Goal: Information Seeking & Learning: Learn about a topic

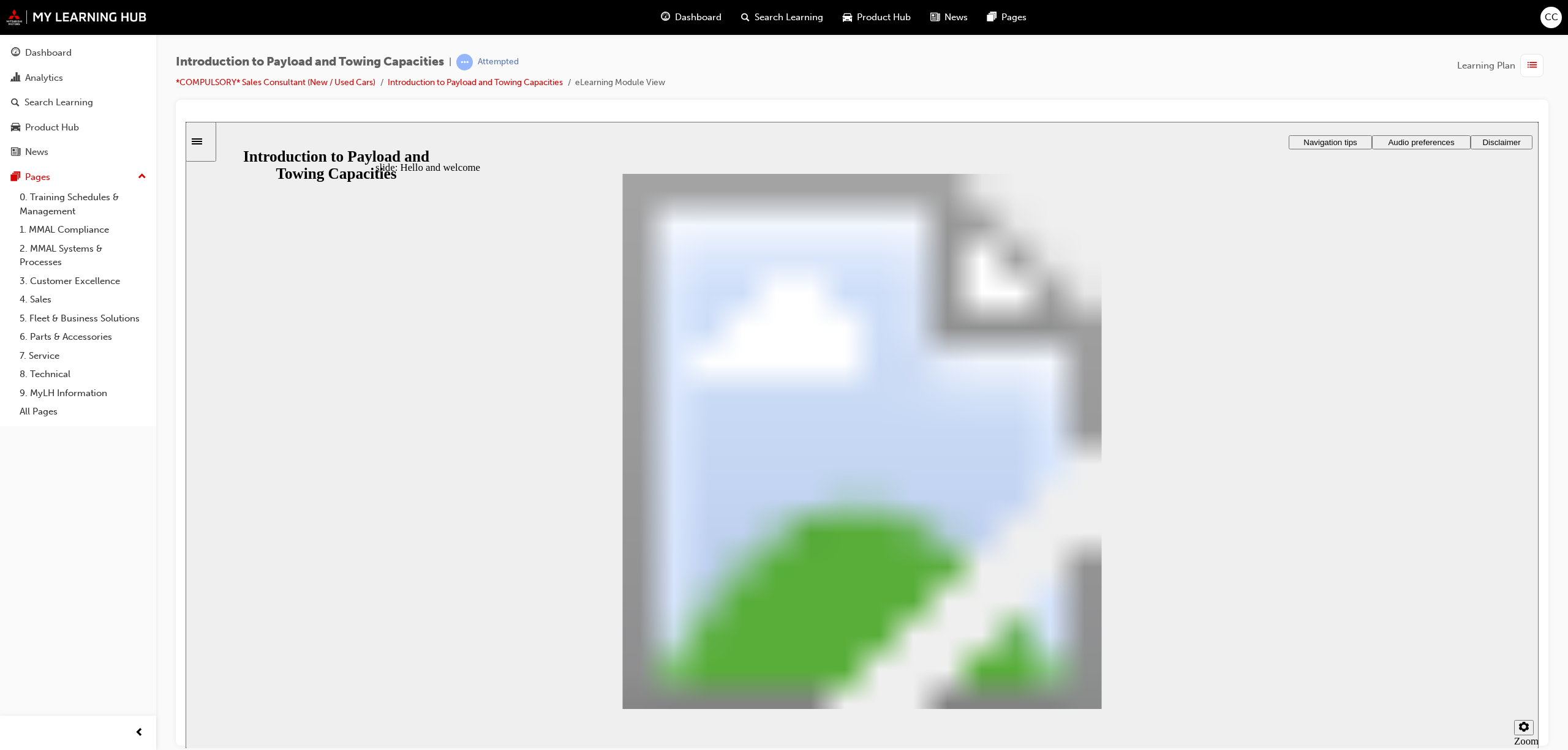
click at [708, 16] on span "Dashboard" at bounding box center [698, 18] width 47 height 14
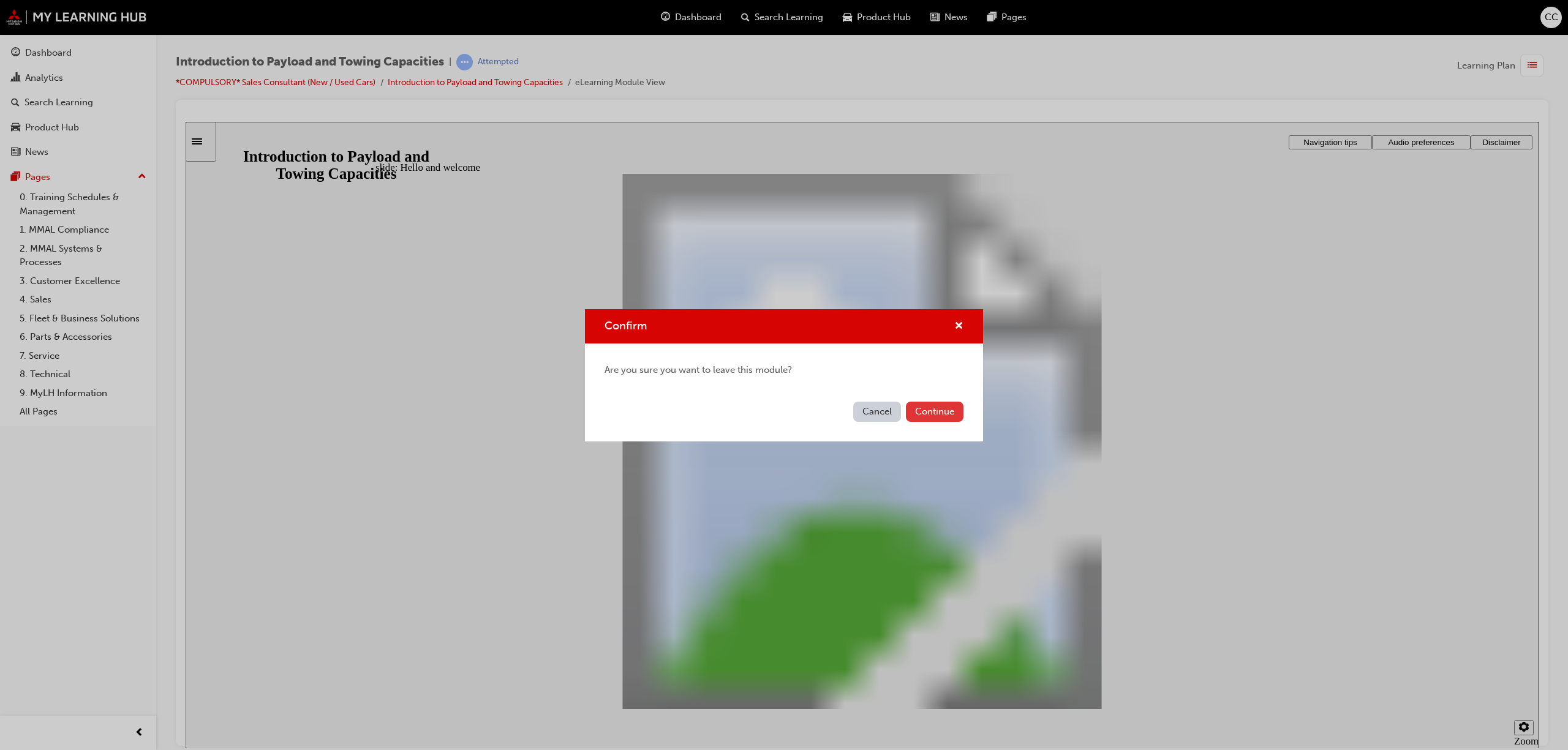
click at [919, 414] on button "Continue" at bounding box center [933, 411] width 57 height 20
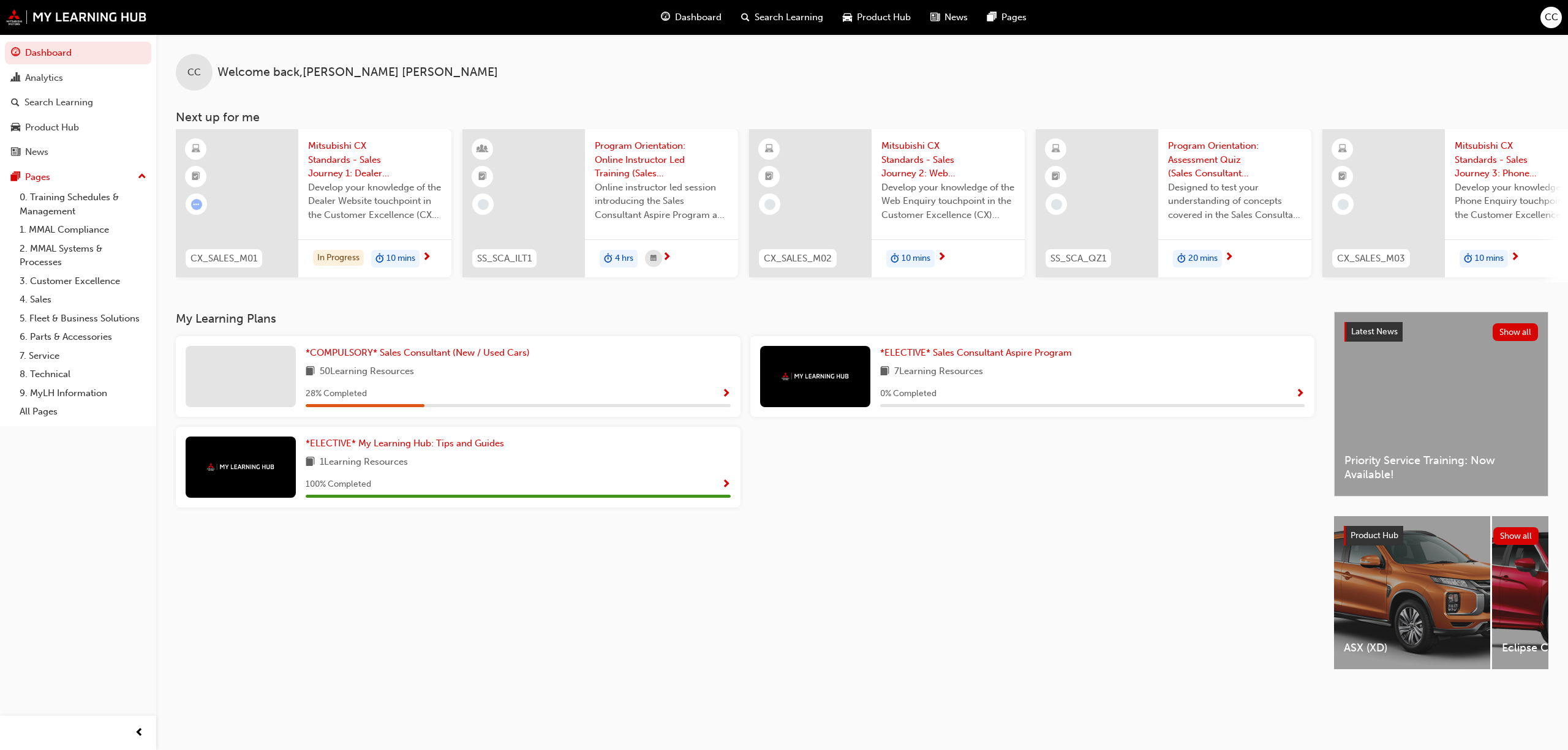
click at [398, 258] on span "10 mins" at bounding box center [401, 258] width 29 height 14
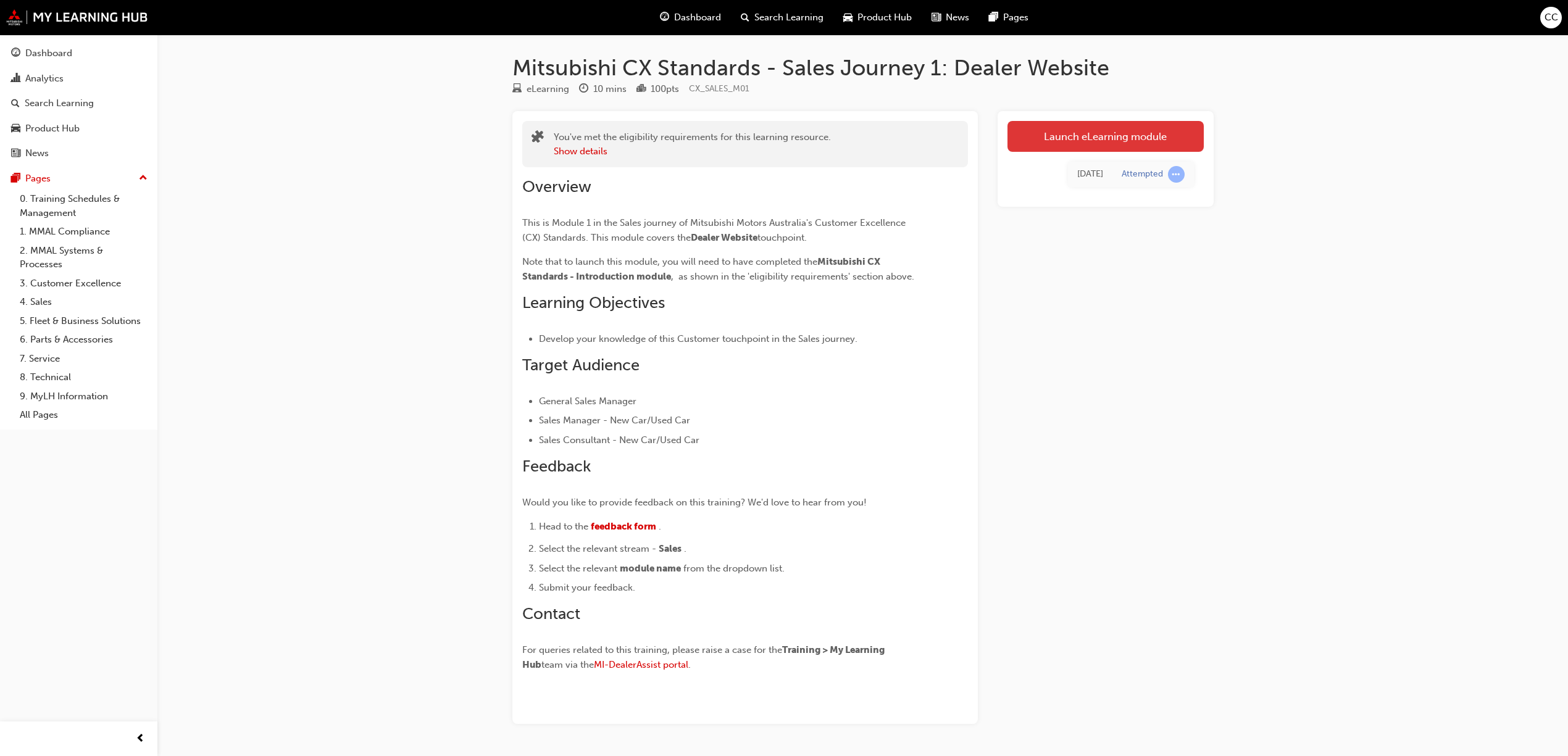
click at [1097, 139] on link "Launch eLearning module" at bounding box center [1106, 136] width 197 height 31
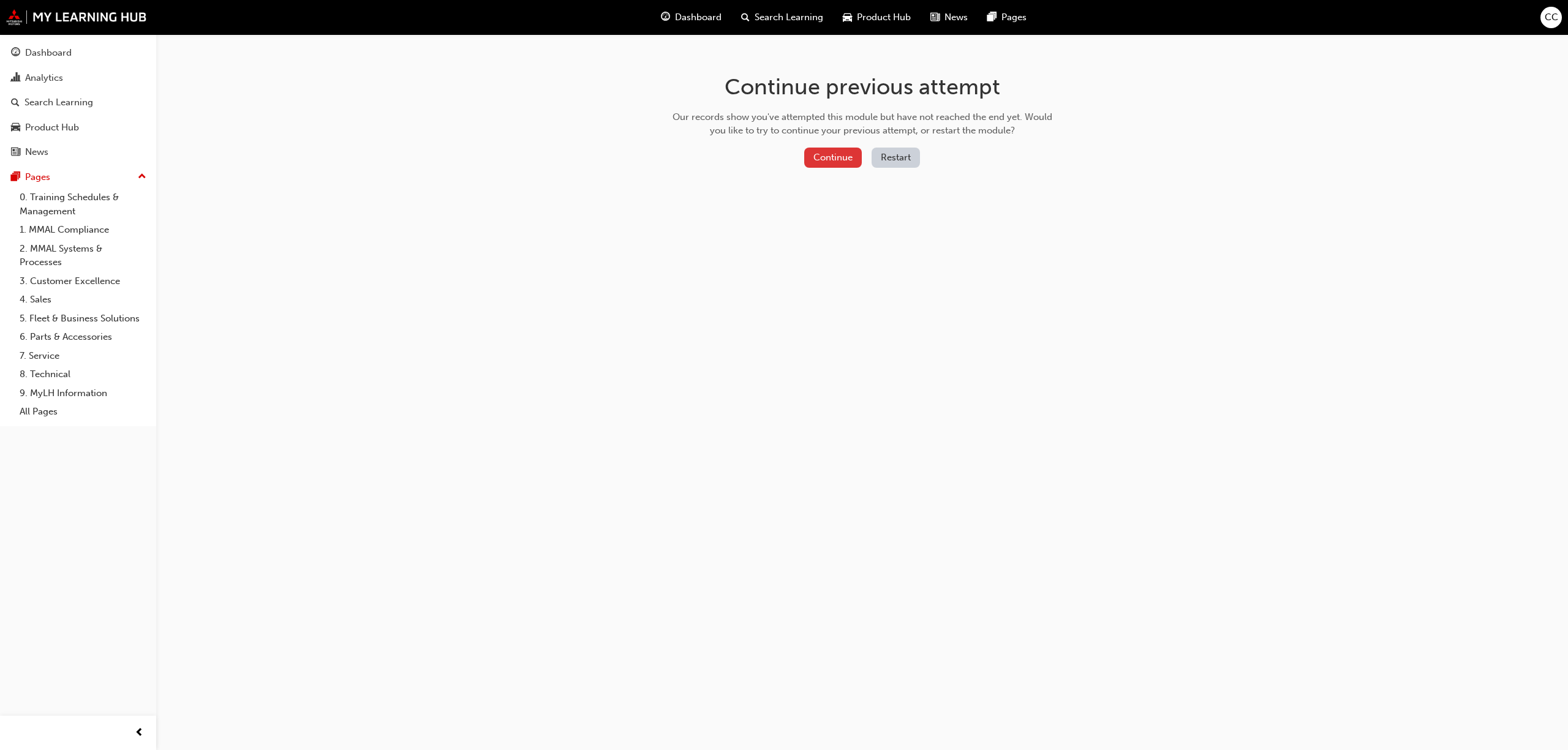
click at [821, 158] on button "Continue" at bounding box center [832, 157] width 57 height 20
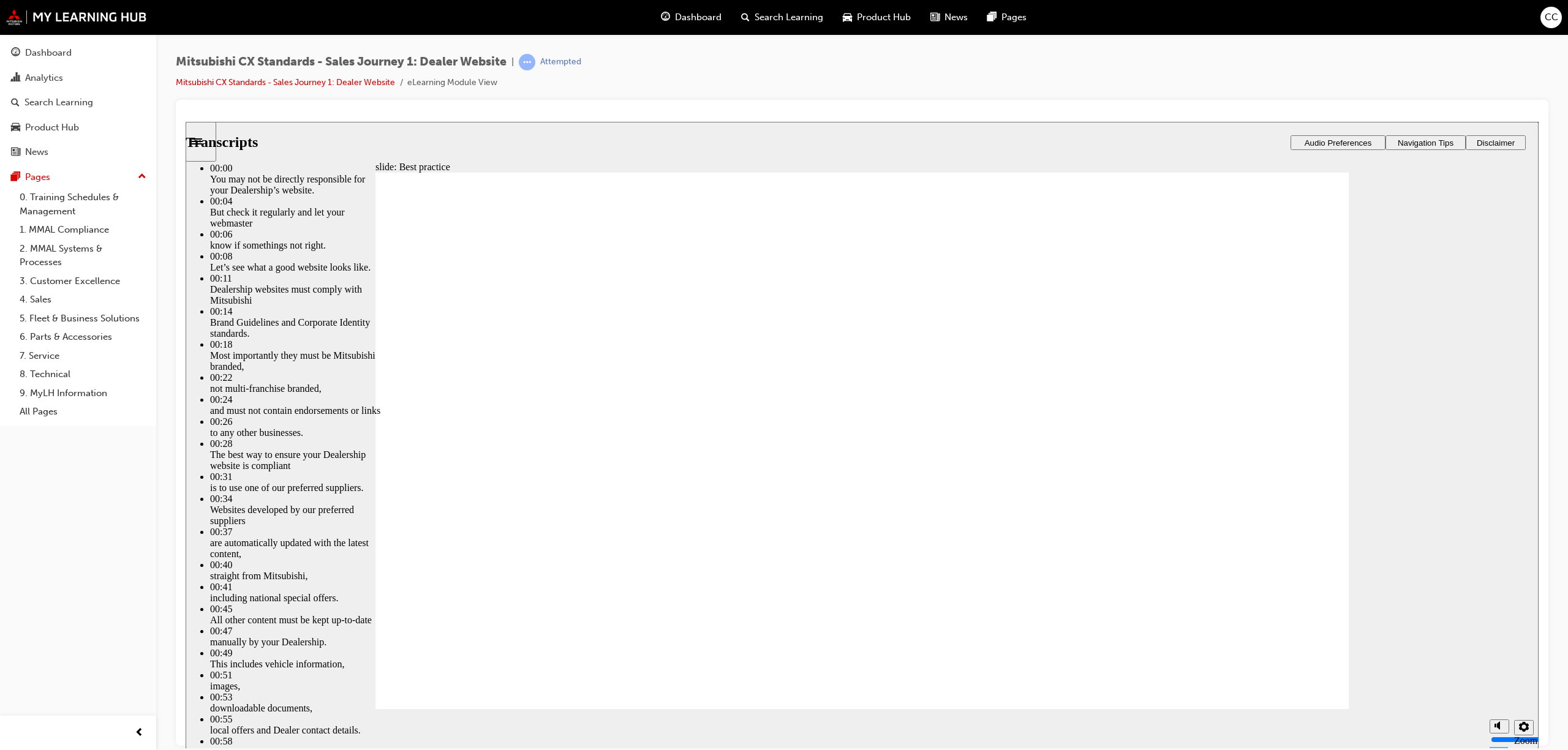
type input "111"
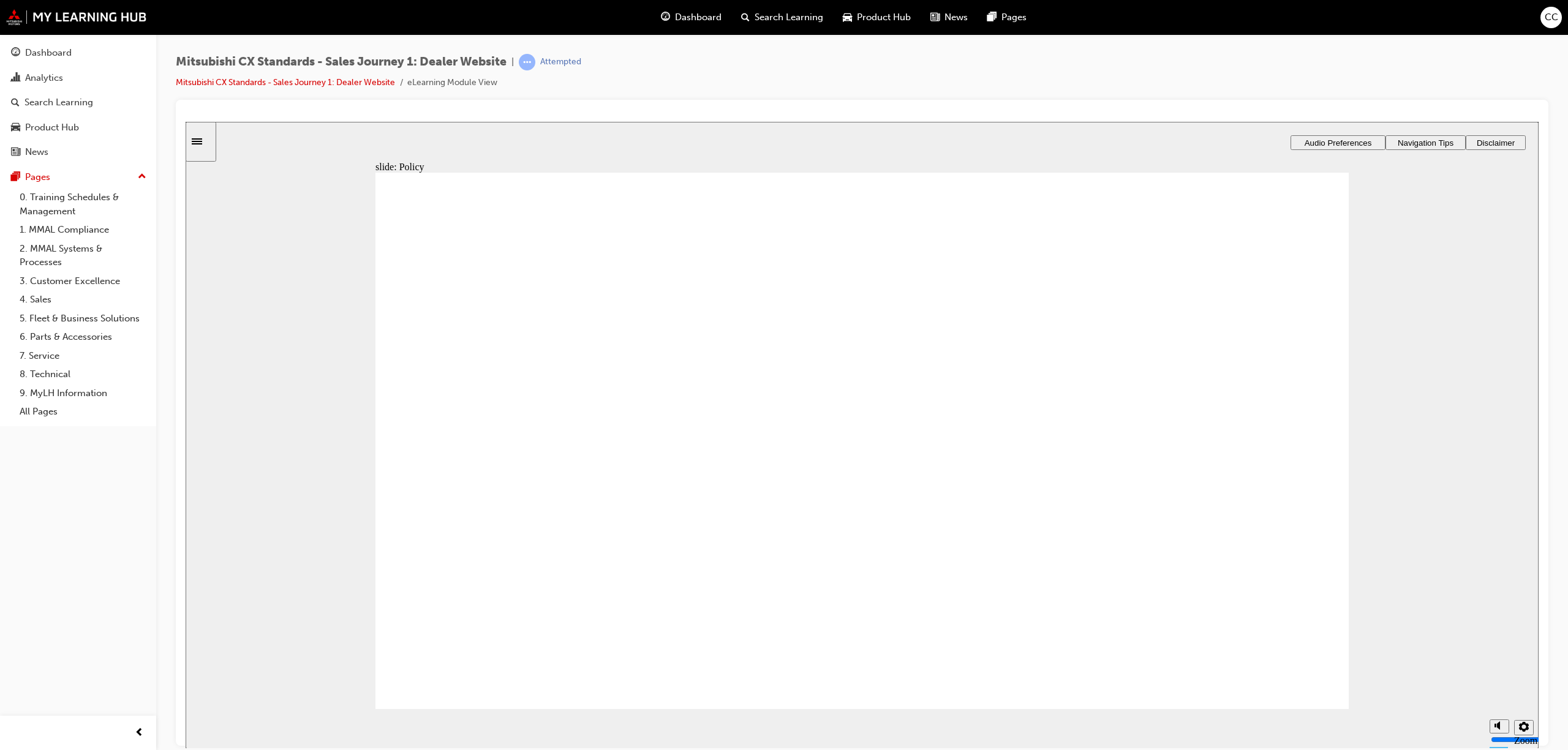
drag, startPoint x: 563, startPoint y: 478, endPoint x: 836, endPoint y: 468, distance: 273.2
drag, startPoint x: 529, startPoint y: 477, endPoint x: 797, endPoint y: 484, distance: 268.1
drag, startPoint x: 600, startPoint y: 498, endPoint x: 913, endPoint y: 596, distance: 328.0
drag, startPoint x: 548, startPoint y: 470, endPoint x: 1152, endPoint y: 439, distance: 604.8
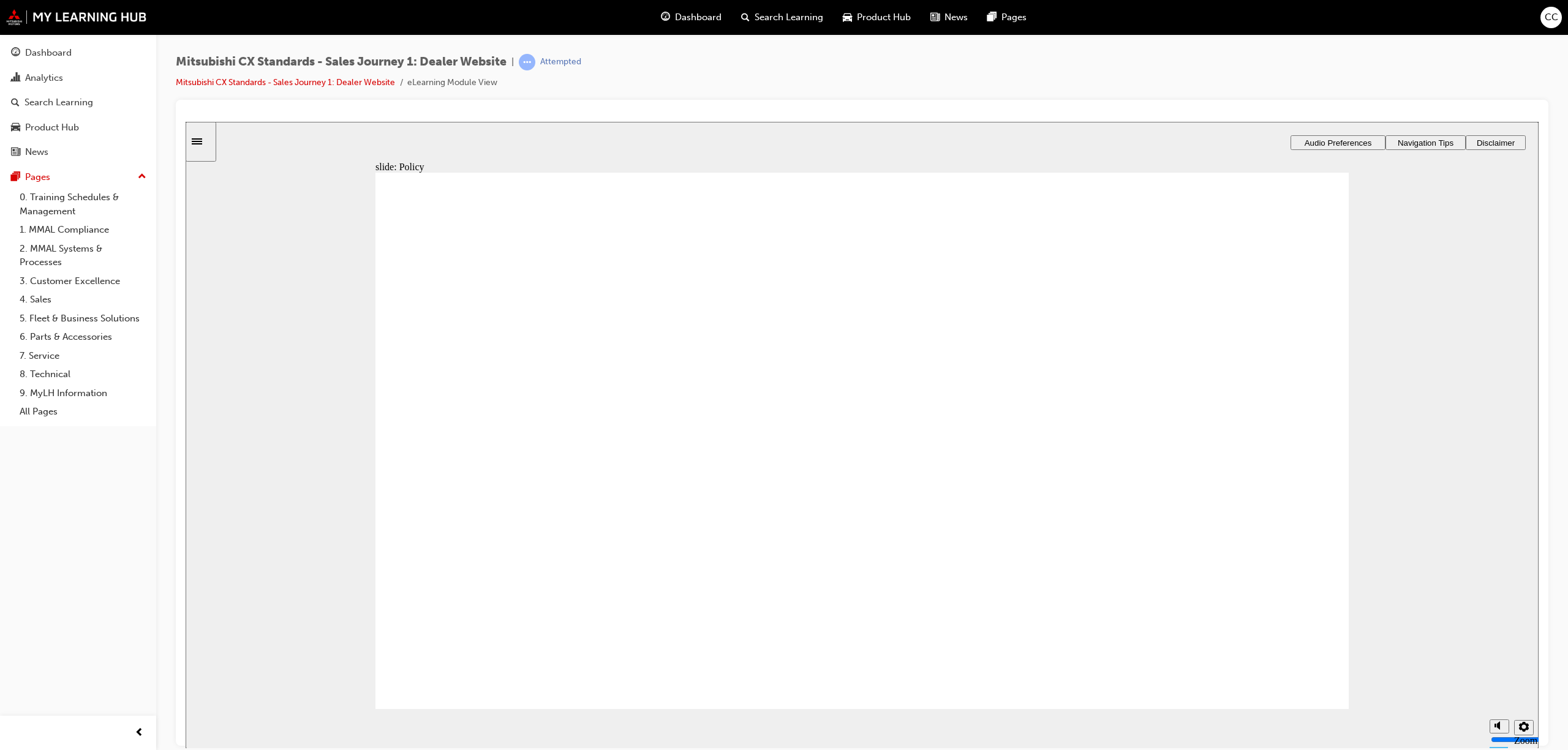
checkbox input "true"
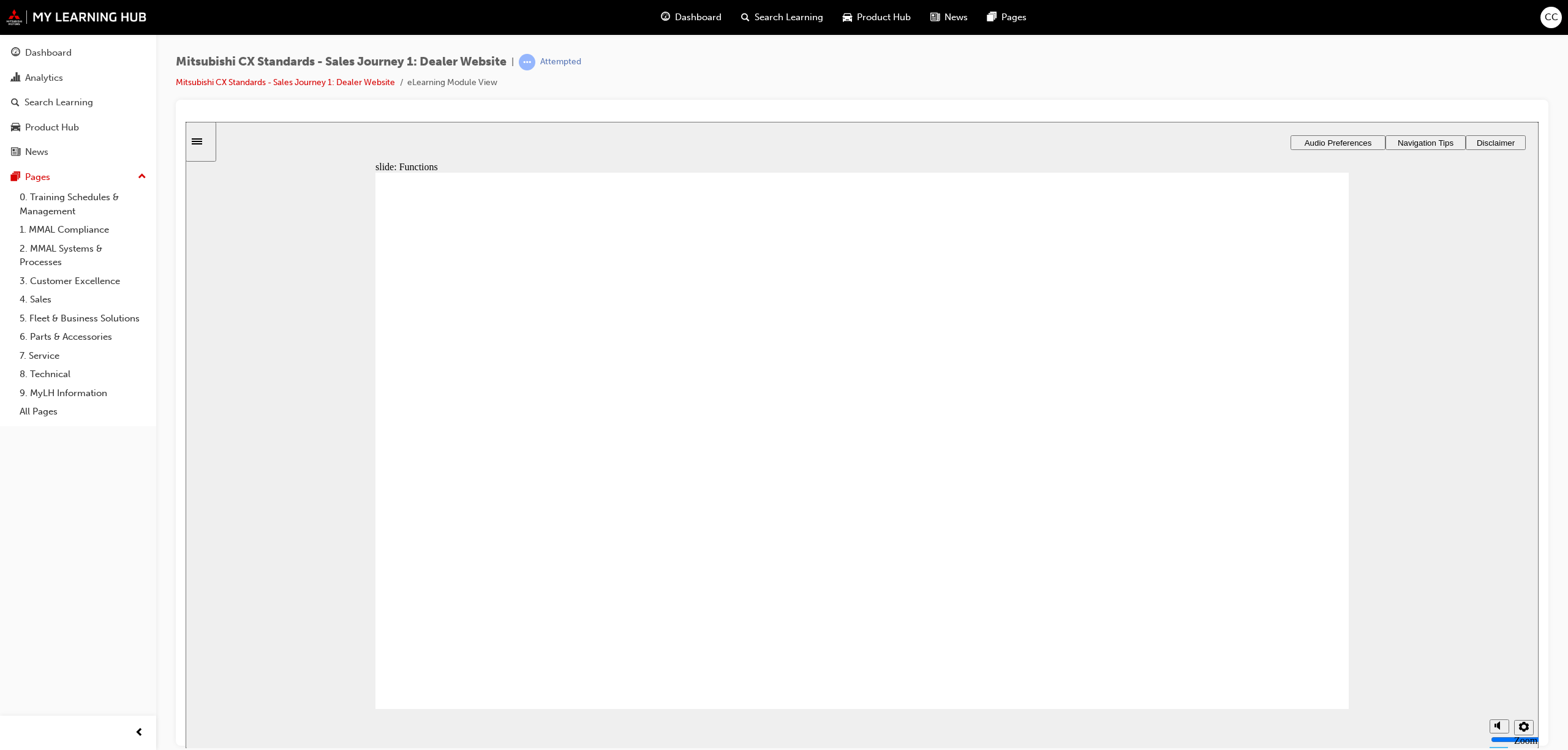
checkbox input "true"
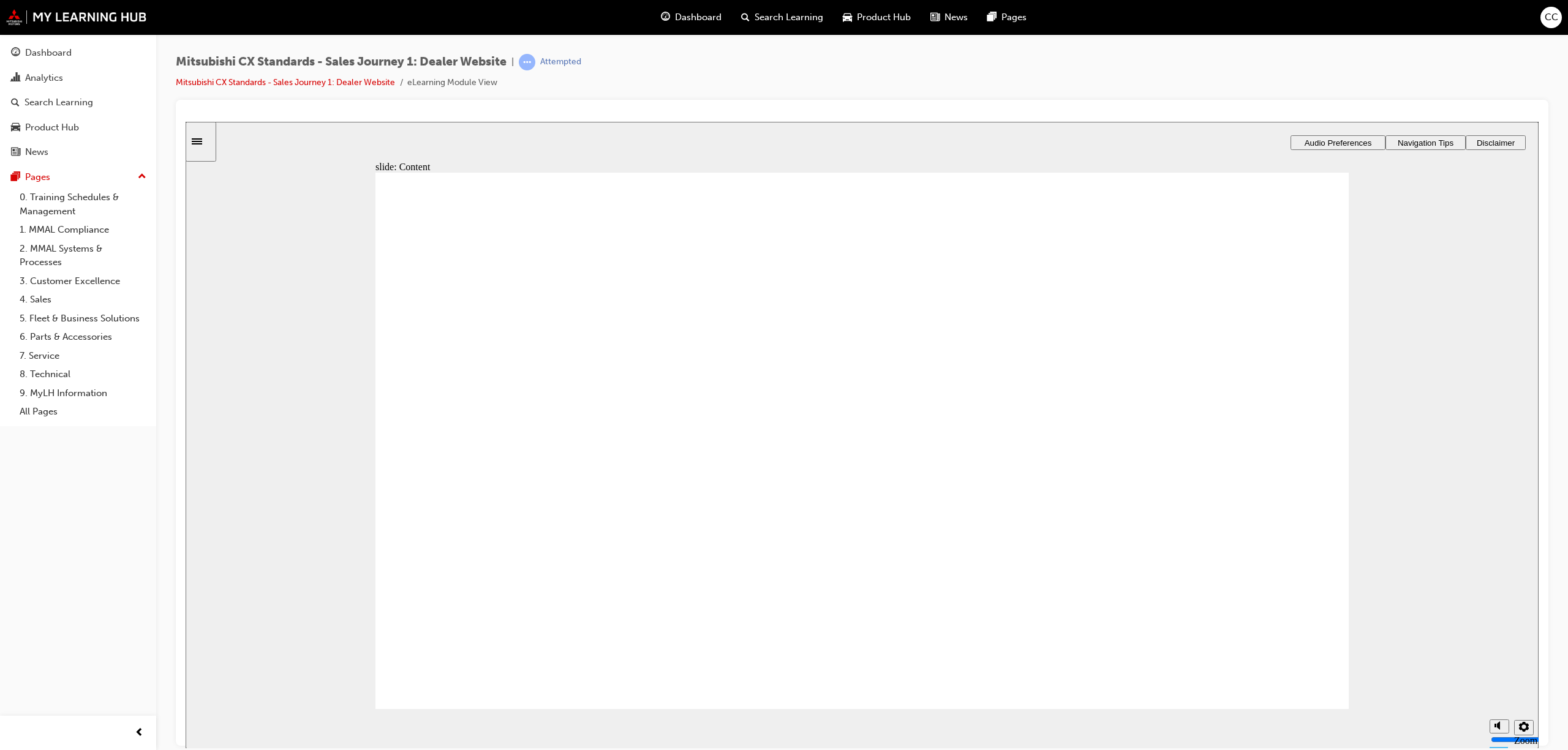
checkbox input "true"
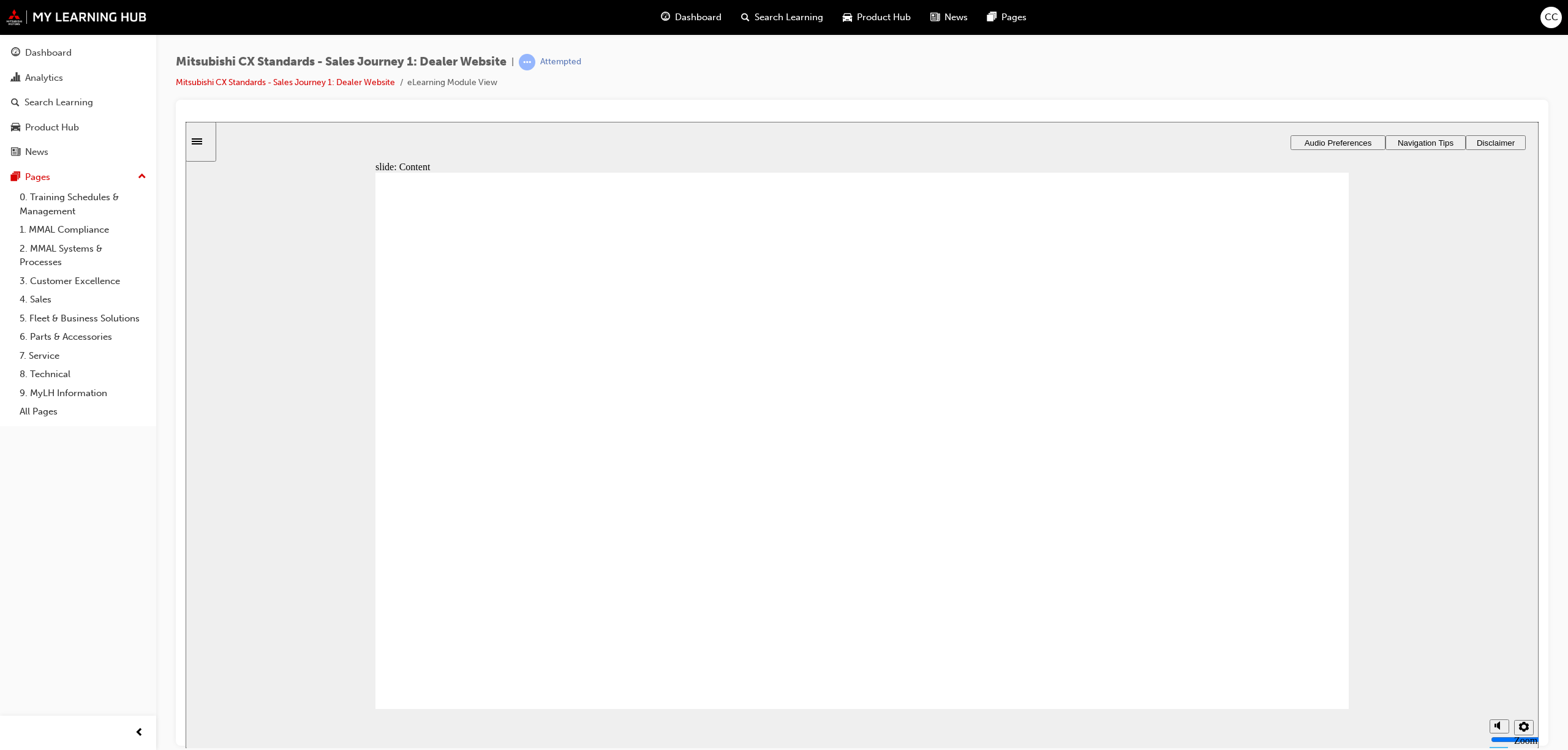
checkbox input "true"
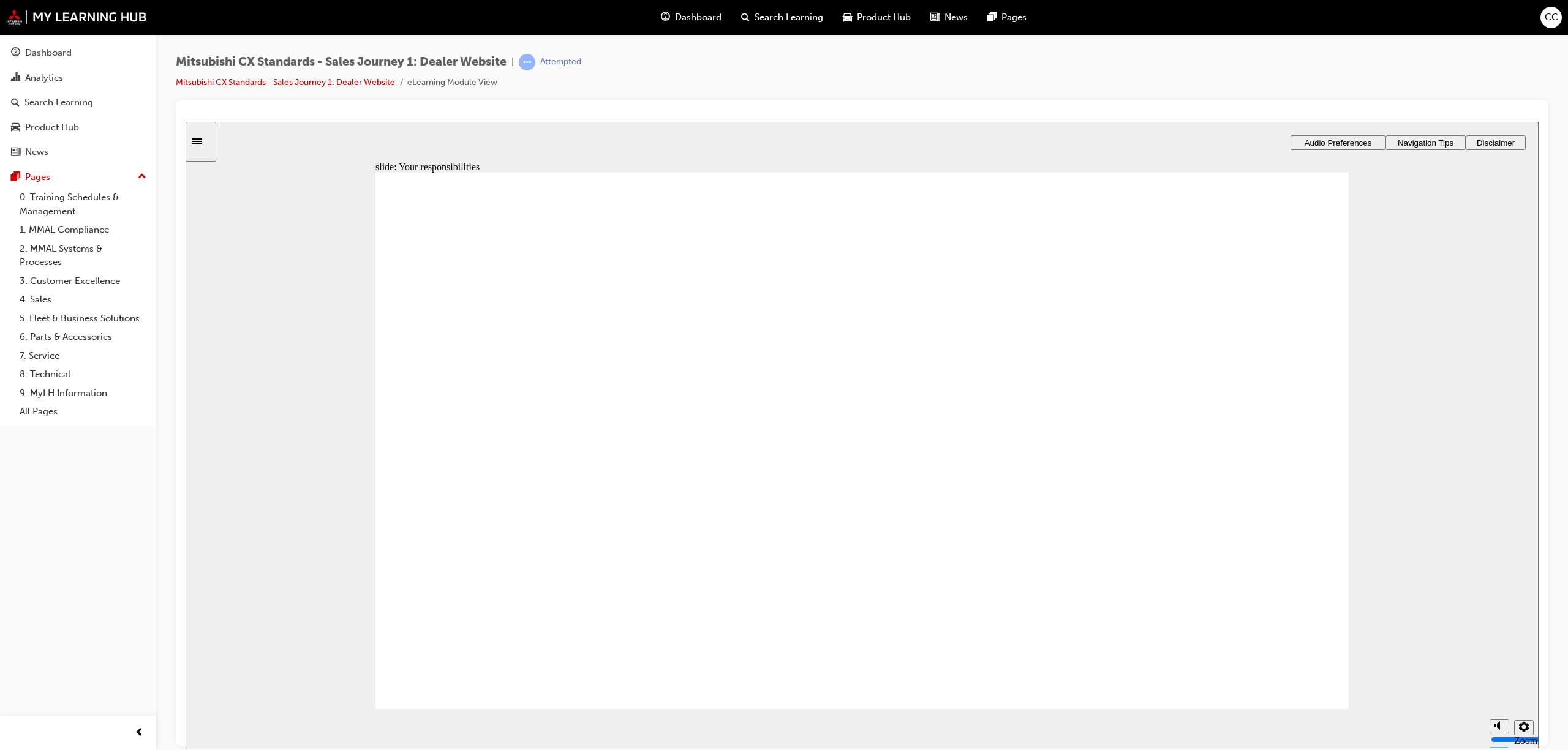
drag, startPoint x: 532, startPoint y: 477, endPoint x: 794, endPoint y: 451, distance: 263.3
drag, startPoint x: 527, startPoint y: 469, endPoint x: 831, endPoint y: 455, distance: 304.3
drag, startPoint x: 536, startPoint y: 472, endPoint x: 824, endPoint y: 510, distance: 290.5
drag, startPoint x: 514, startPoint y: 474, endPoint x: 806, endPoint y: 562, distance: 305.0
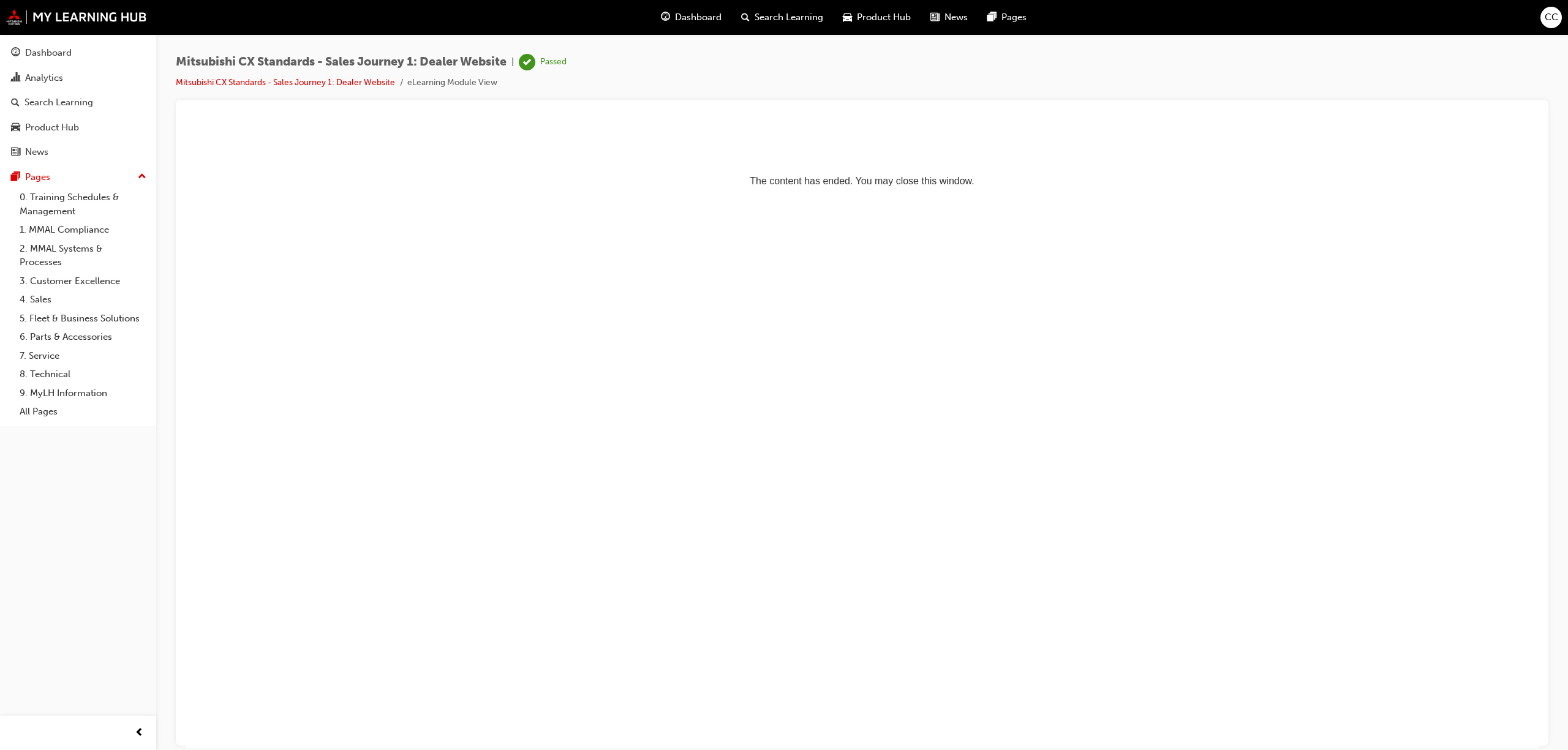
click at [679, 18] on span "Dashboard" at bounding box center [698, 18] width 47 height 14
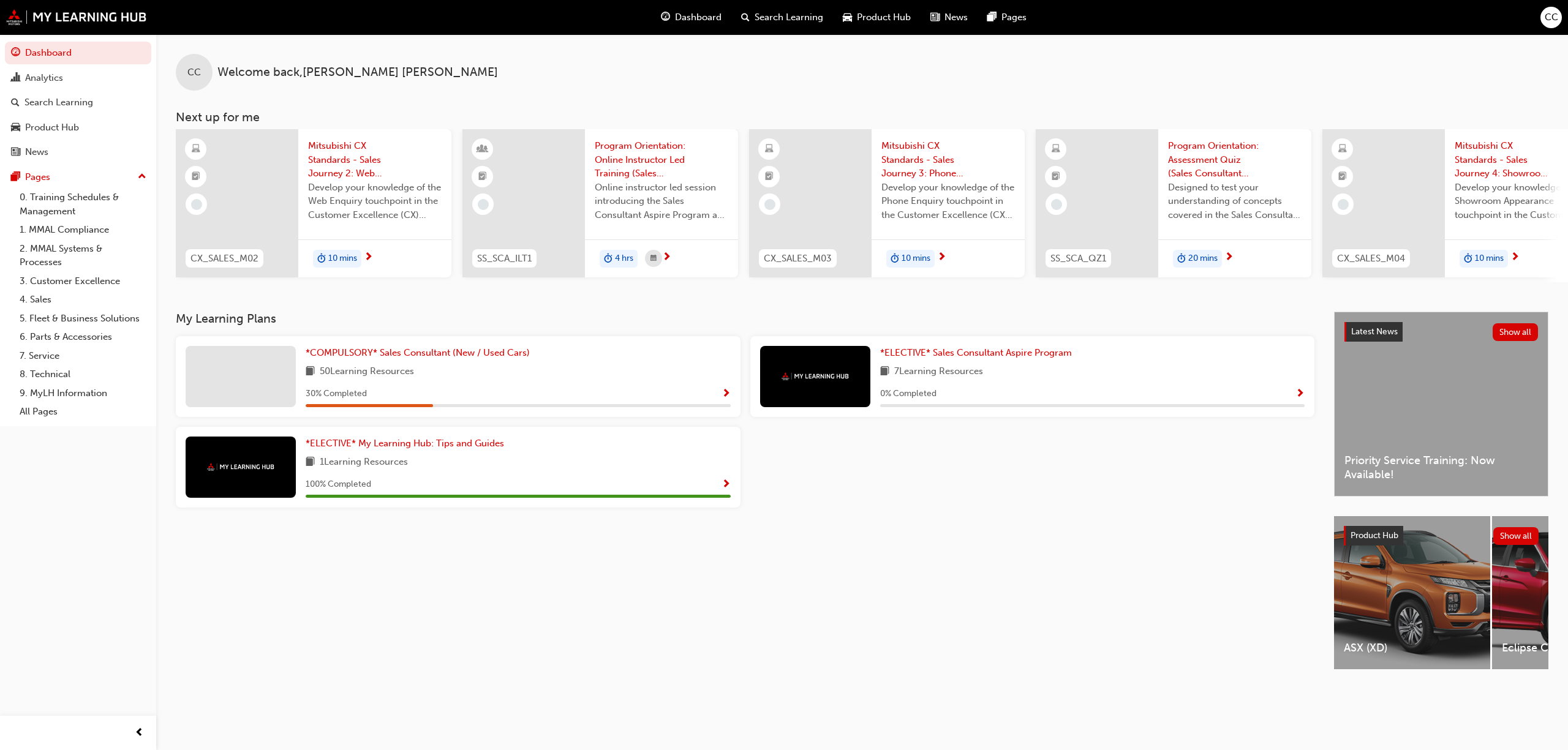
click at [1544, 16] on span "CC" at bounding box center [1550, 18] width 13 height 14
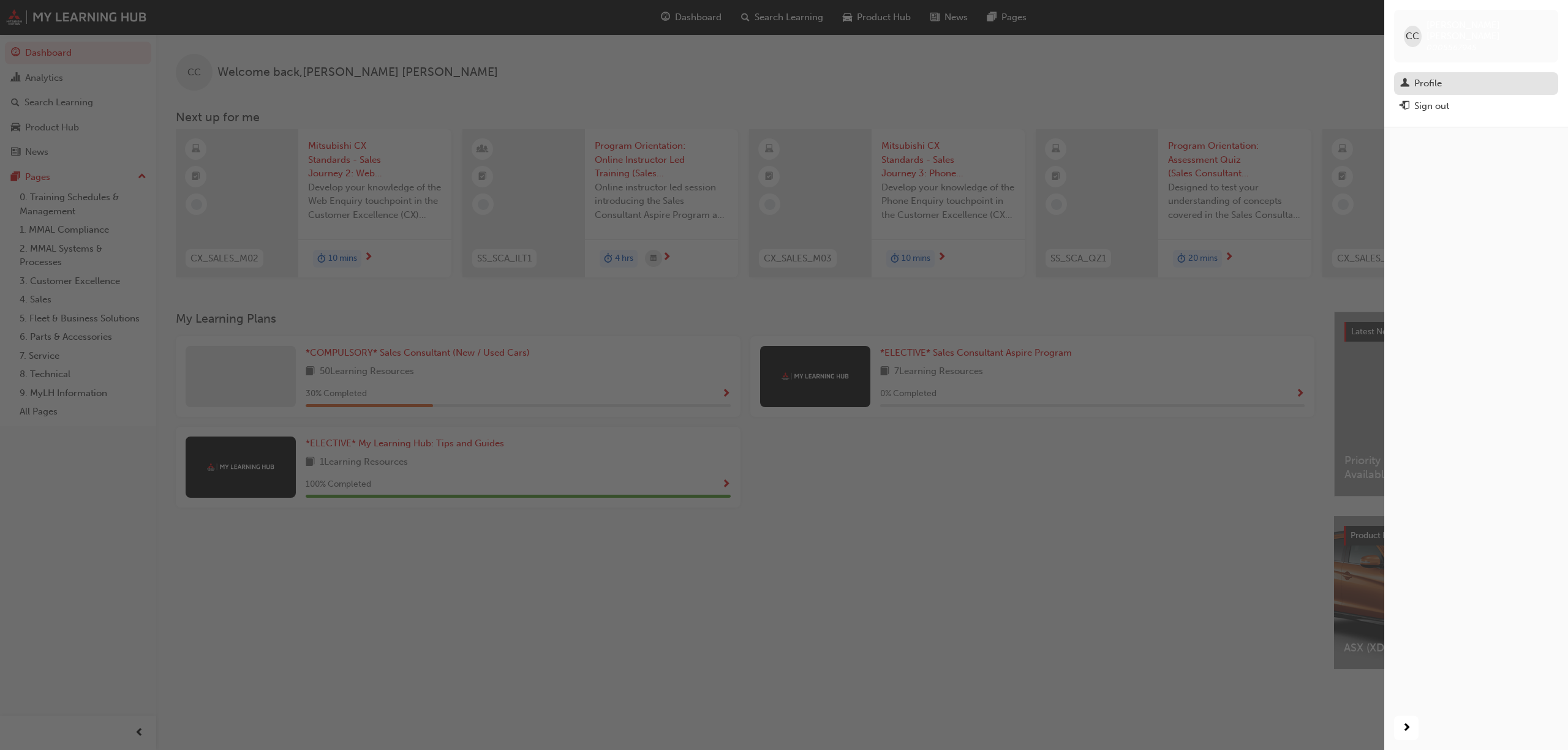
click at [1414, 76] on div "Profile" at bounding box center [1427, 84] width 27 height 14
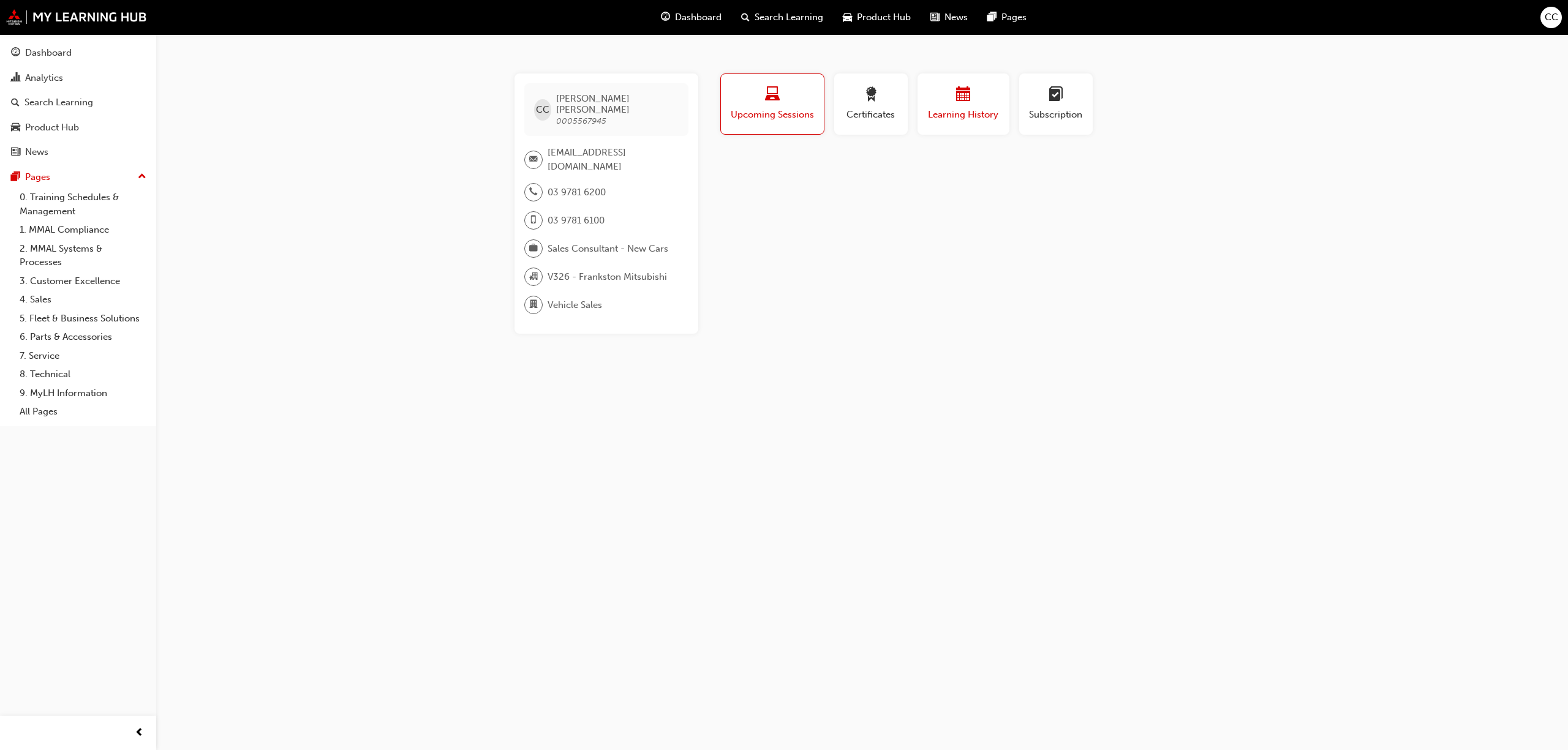
click at [932, 97] on div "button" at bounding box center [963, 97] width 74 height 19
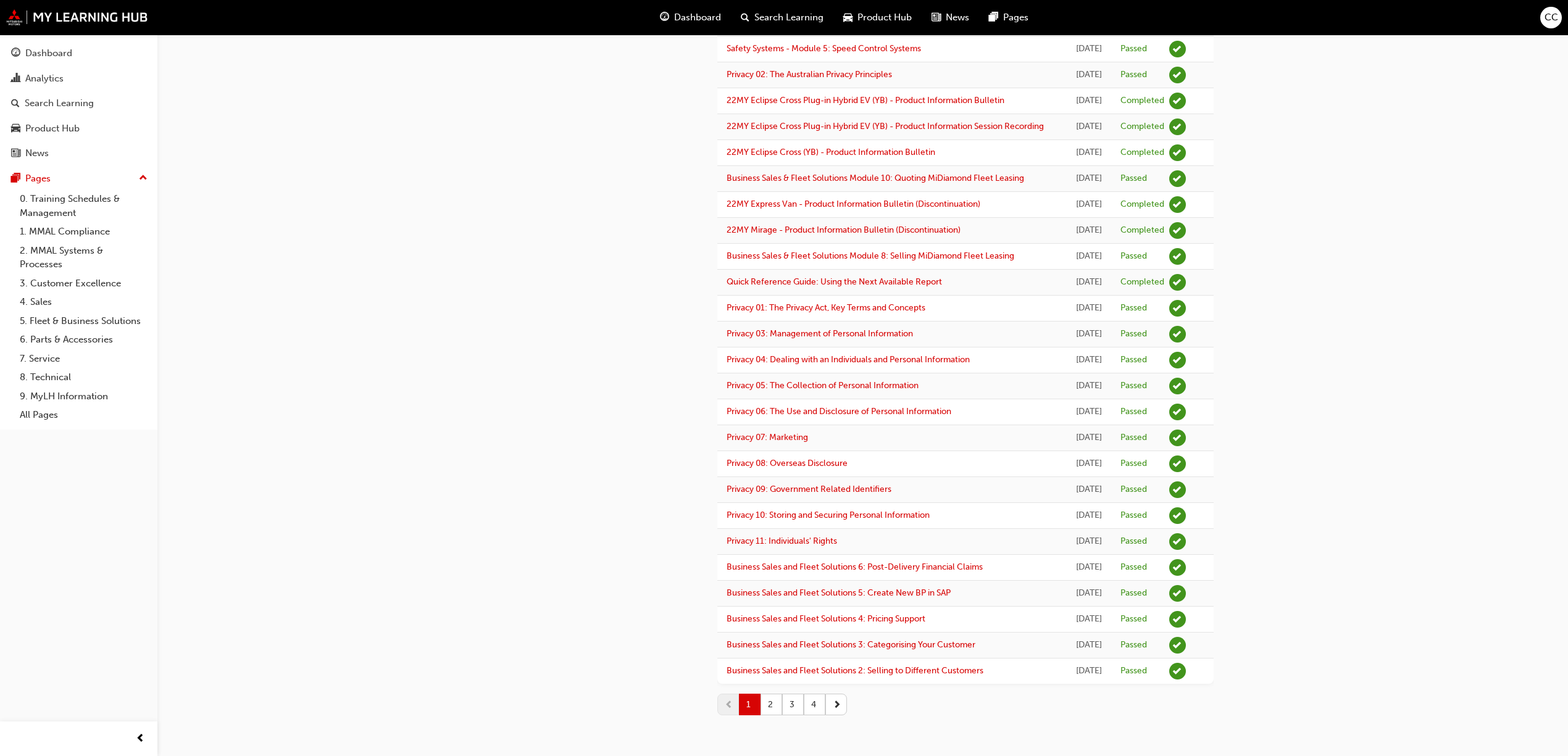
scroll to position [1155, 0]
click at [840, 699] on span "next-icon" at bounding box center [837, 705] width 9 height 13
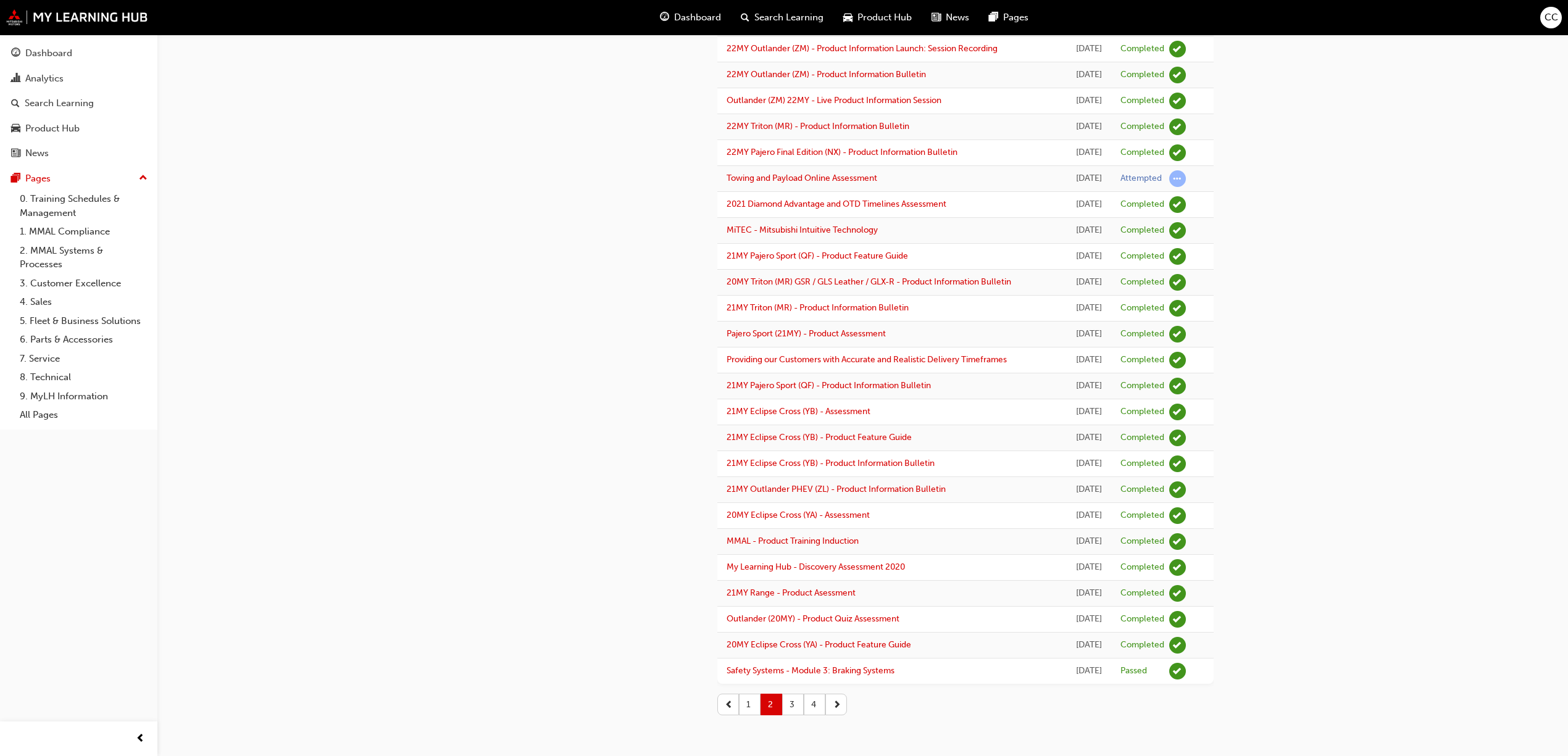
scroll to position [1199, 0]
click at [838, 705] on span "next-icon" at bounding box center [837, 705] width 9 height 13
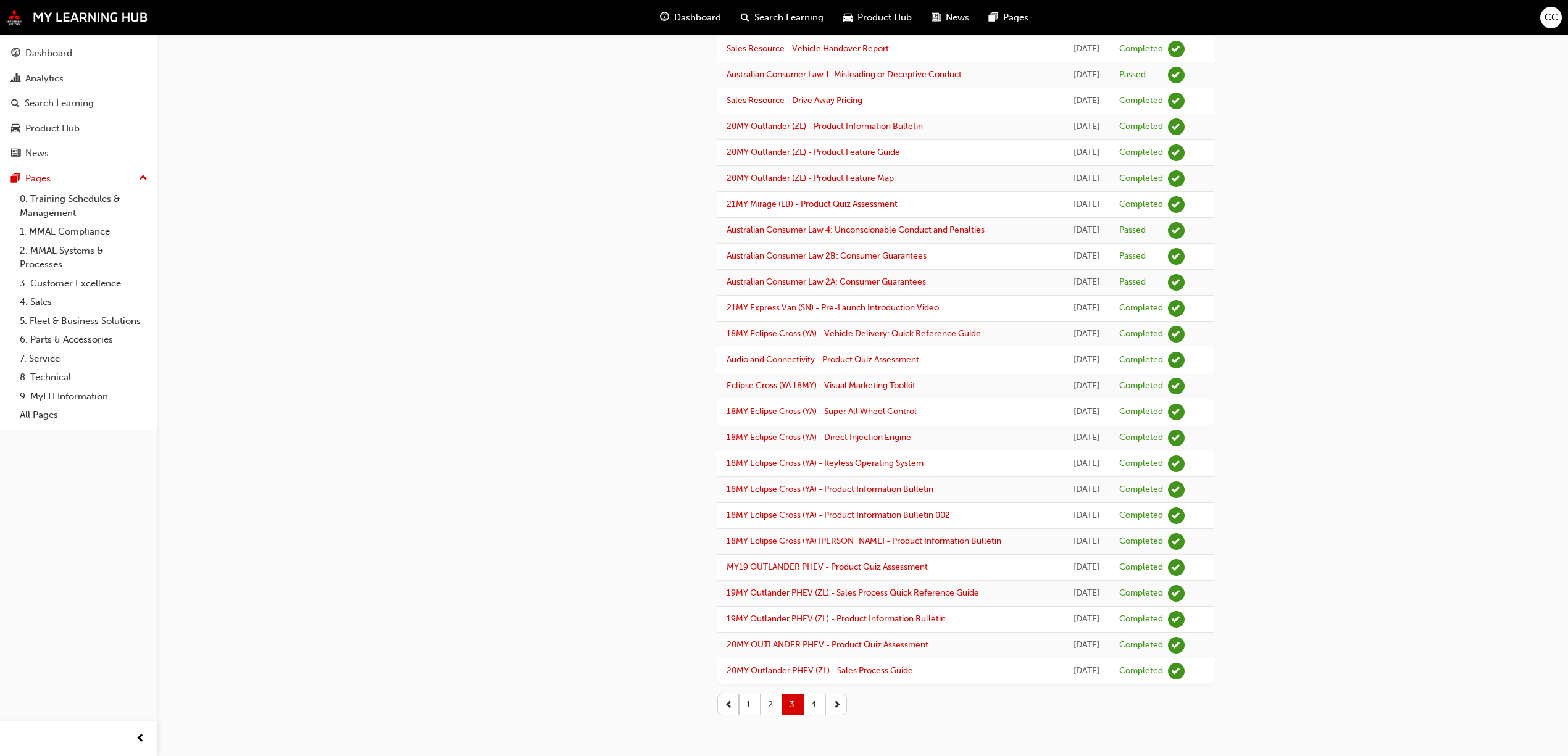
scroll to position [900, 0]
click at [840, 707] on span "next-icon" at bounding box center [837, 705] width 9 height 13
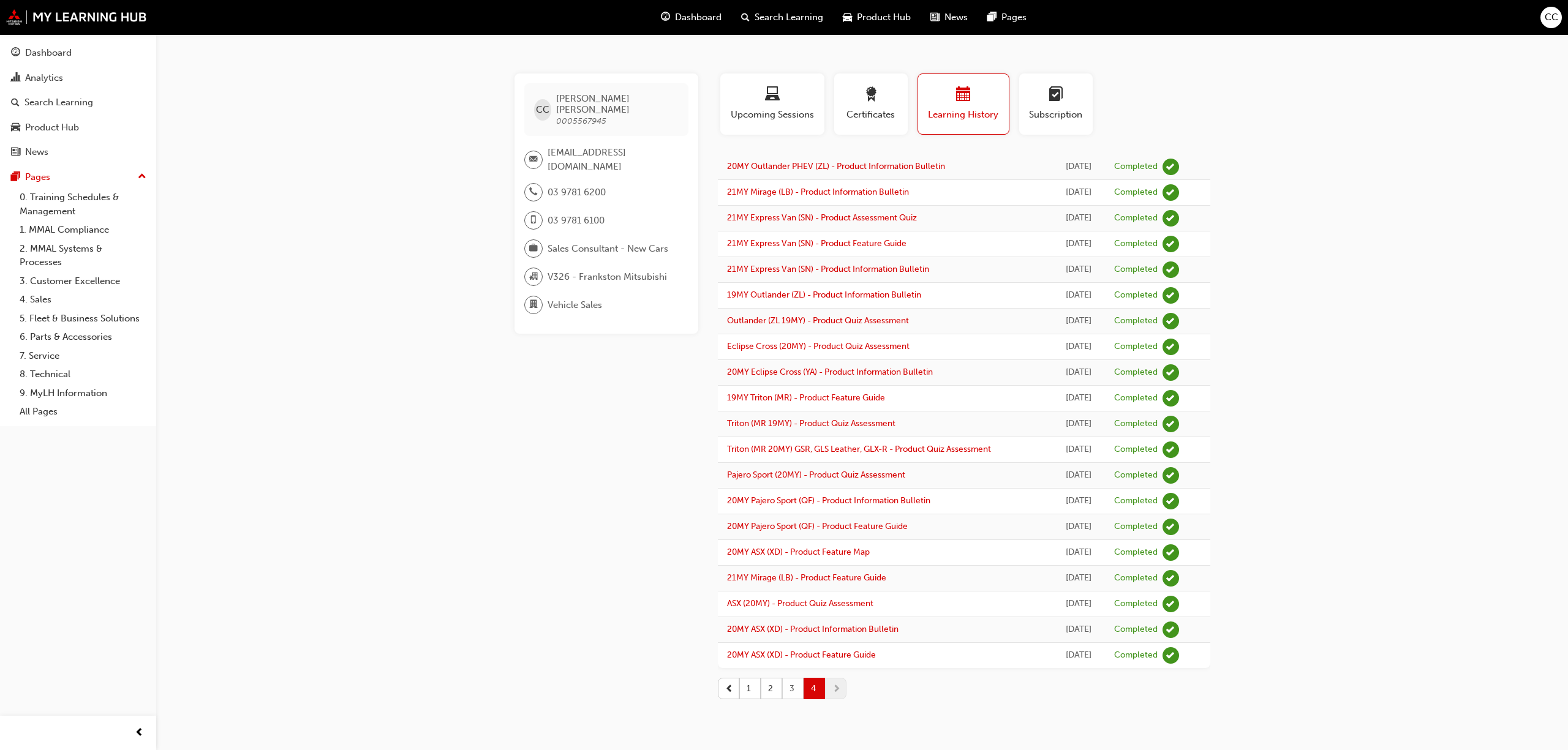
click at [794, 686] on button "3" at bounding box center [793, 688] width 21 height 21
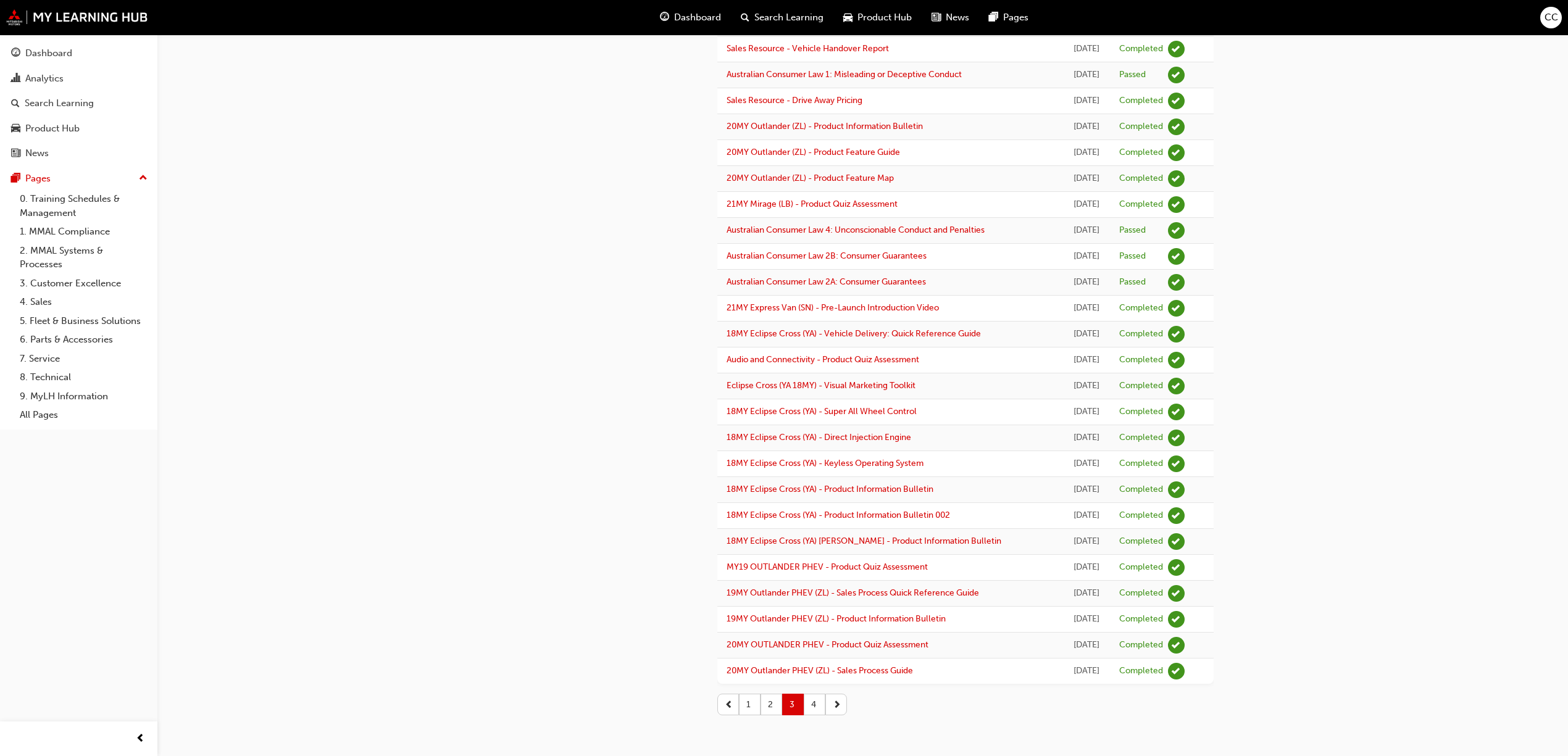
scroll to position [900, 0]
click at [772, 707] on button "2" at bounding box center [771, 705] width 21 height 21
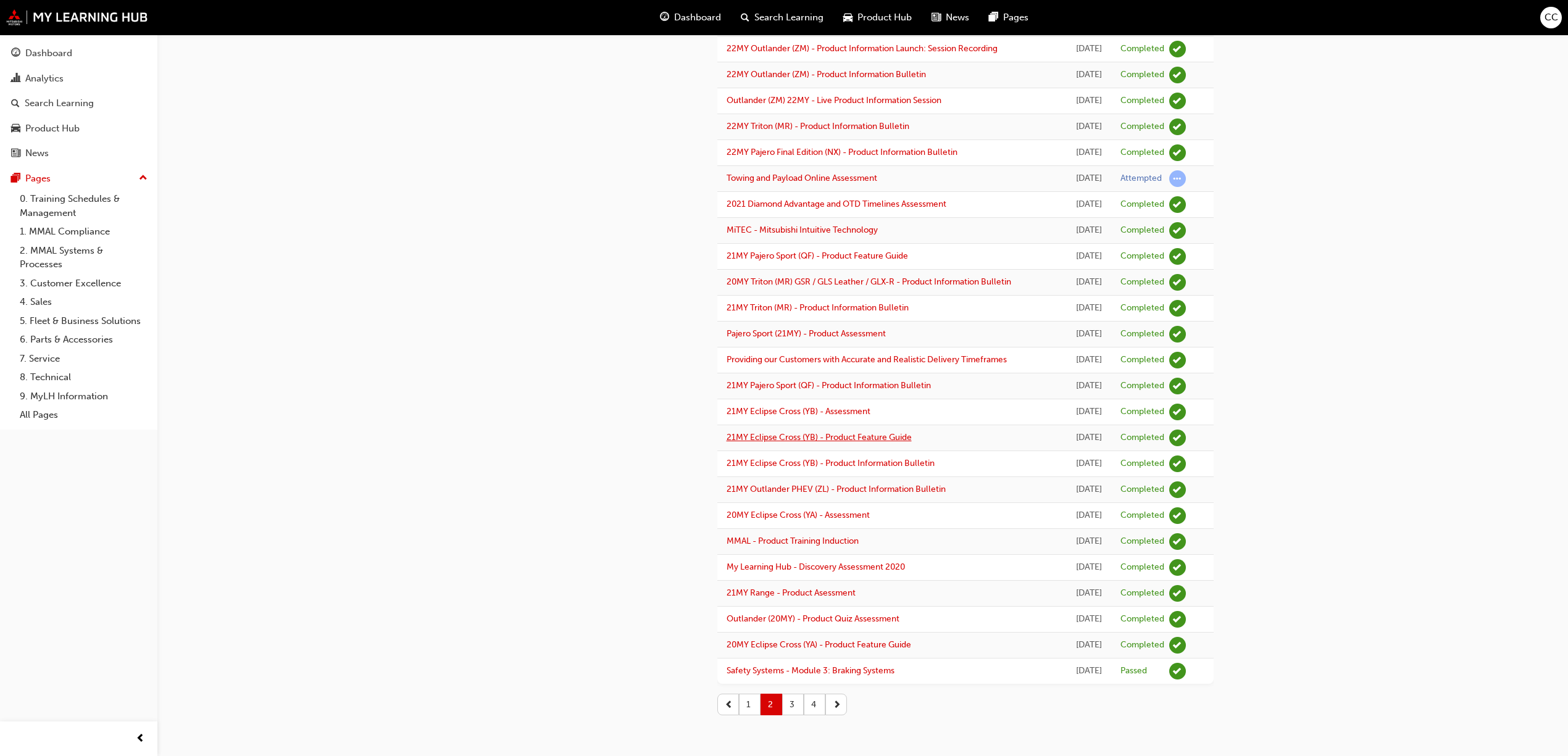
scroll to position [1199, 0]
click at [746, 699] on button "1" at bounding box center [749, 705] width 21 height 21
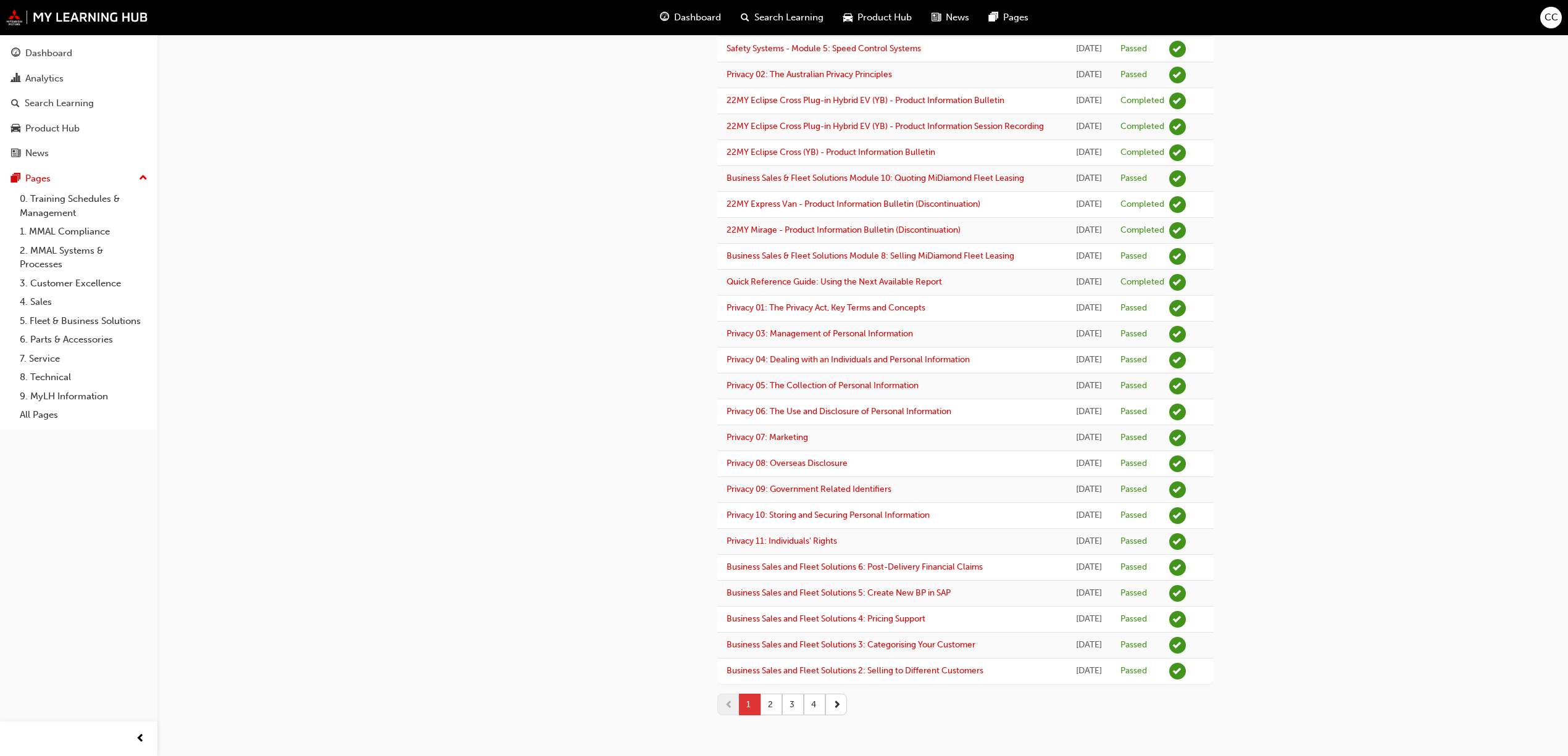
scroll to position [1155, 0]
click at [834, 712] on span "next-icon" at bounding box center [837, 705] width 9 height 13
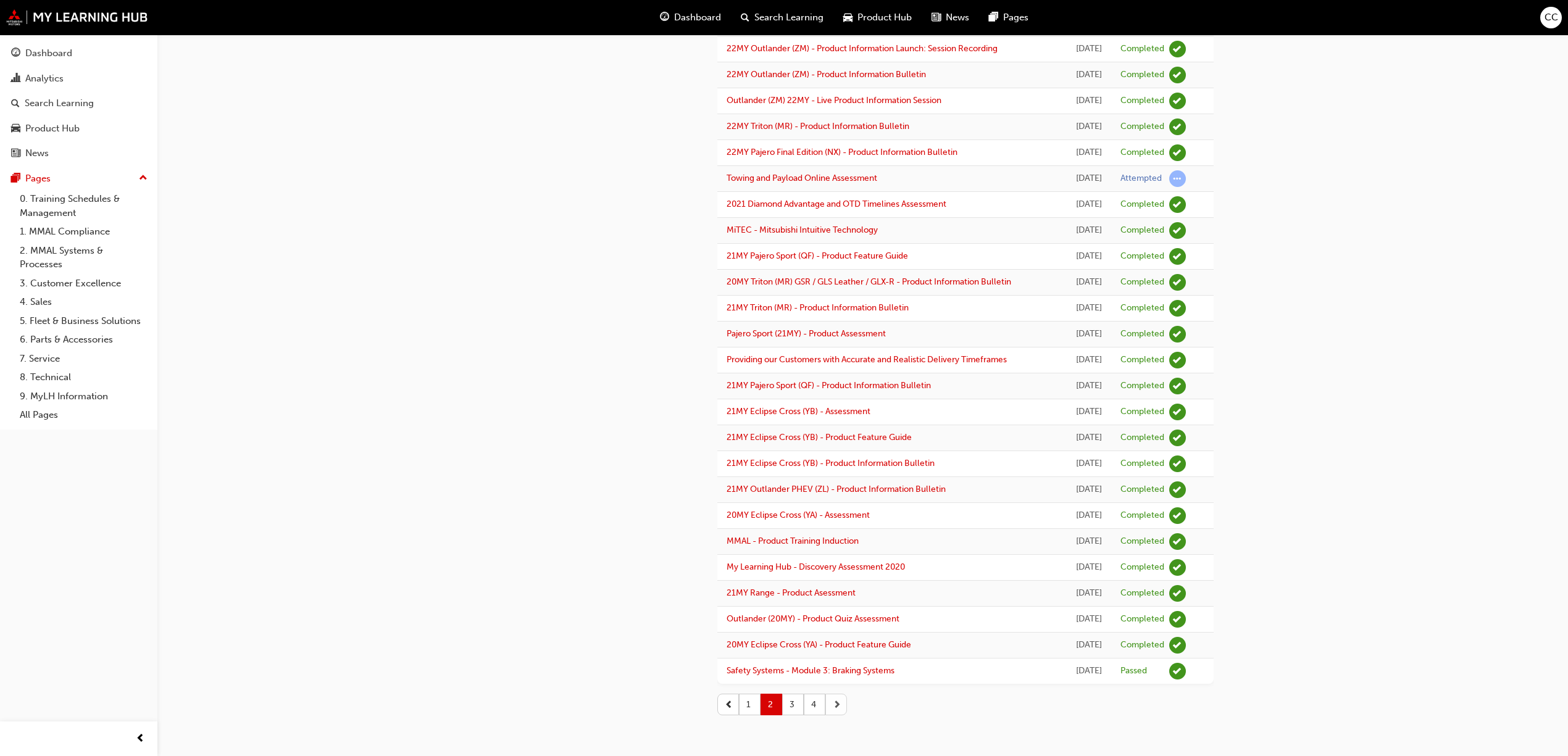
click at [833, 712] on span "next-icon" at bounding box center [837, 705] width 9 height 13
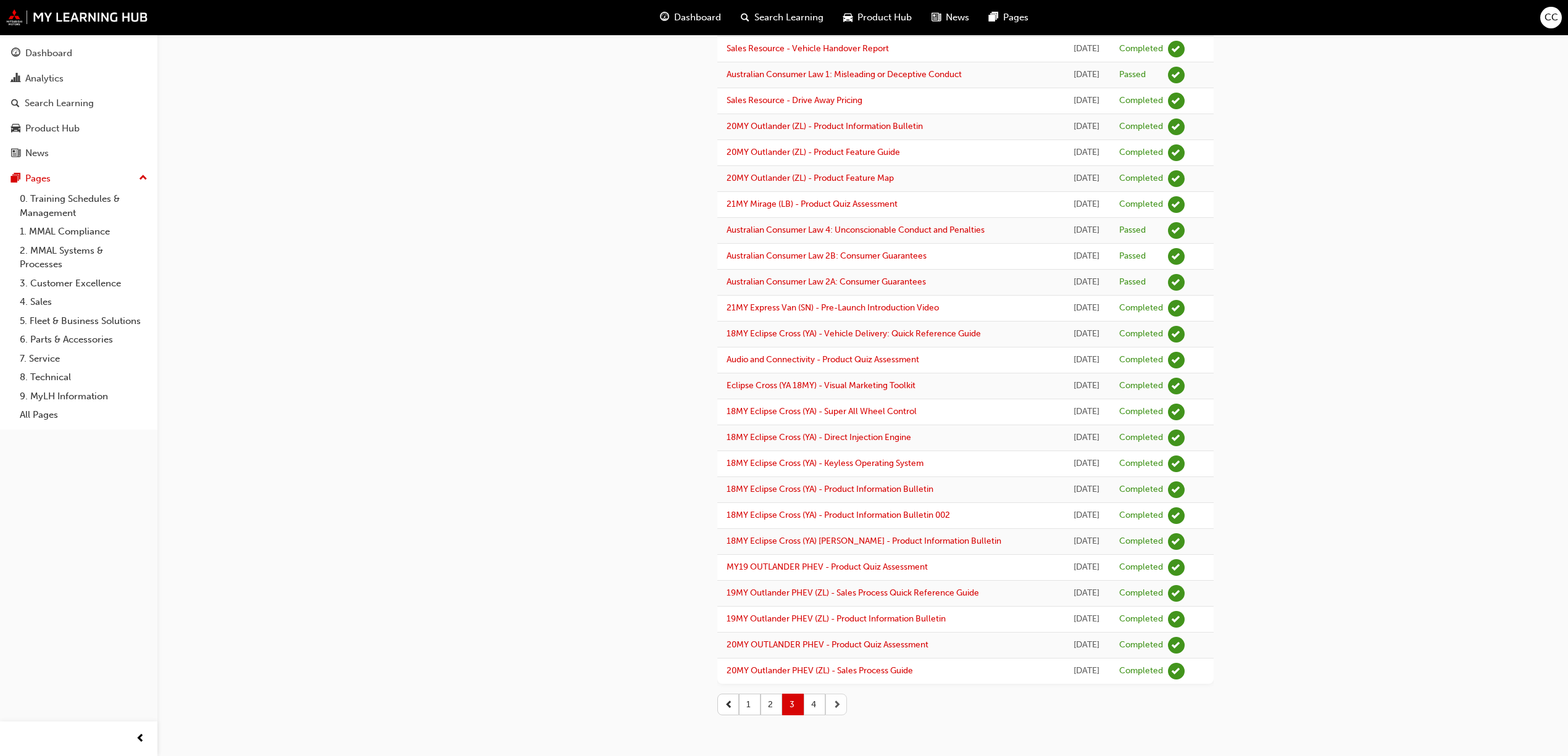
scroll to position [900, 0]
click at [841, 707] on button "button" at bounding box center [836, 705] width 21 height 21
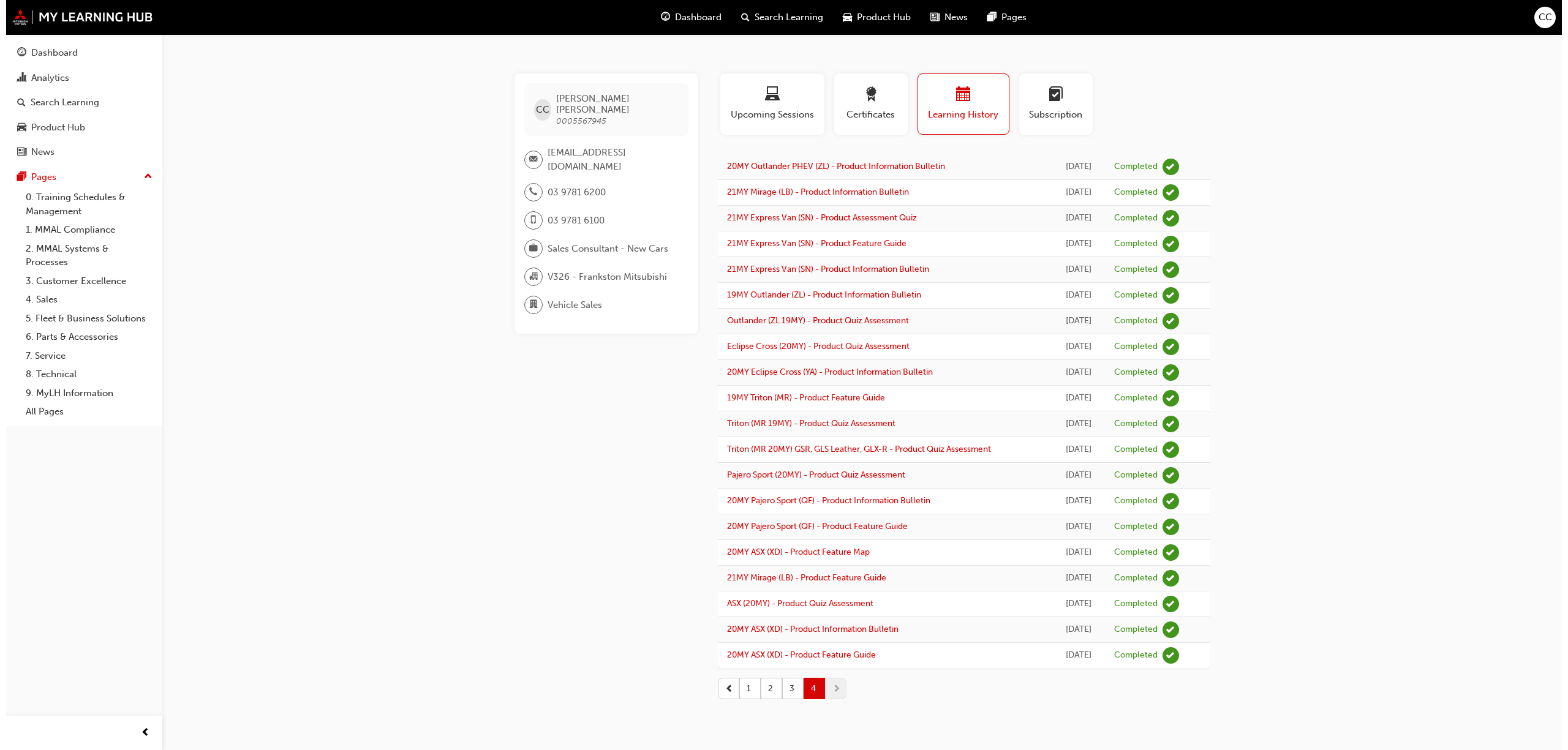
scroll to position [0, 0]
click at [679, 8] on div "Dashboard" at bounding box center [691, 18] width 80 height 25
